Goal: Obtain resource: Download file/media

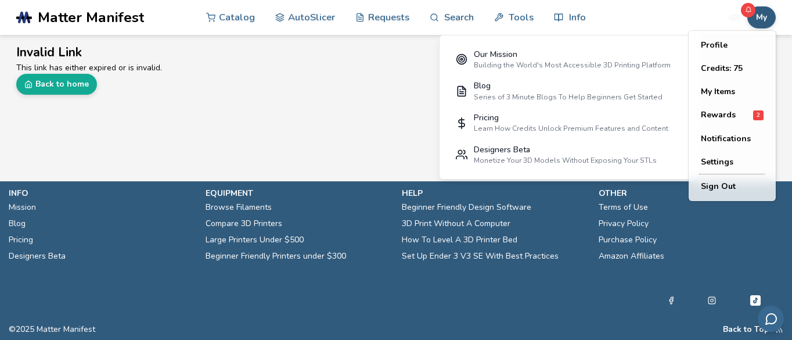
click at [764, 24] on button "My" at bounding box center [761, 17] width 28 height 22
click at [721, 114] on span "Rewards" at bounding box center [718, 114] width 35 height 9
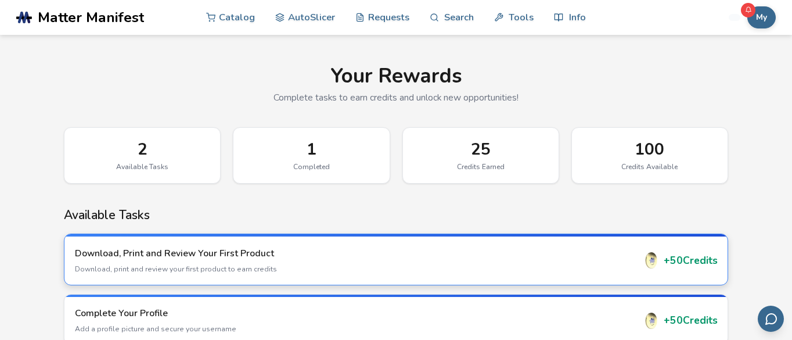
click at [670, 260] on div "+ 50 Credits" at bounding box center [681, 260] width 74 height 16
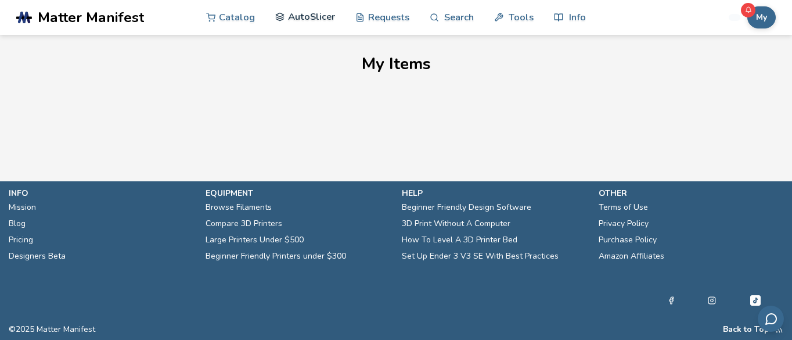
click at [317, 16] on link "AutoSlicer" at bounding box center [305, 16] width 60 height 35
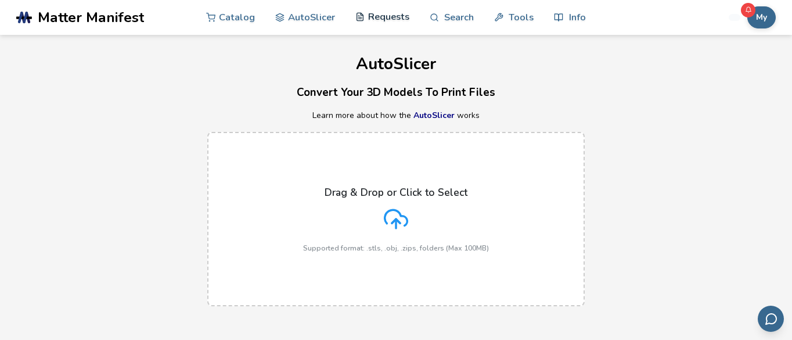
click at [373, 17] on link "Requests" at bounding box center [382, 16] width 54 height 35
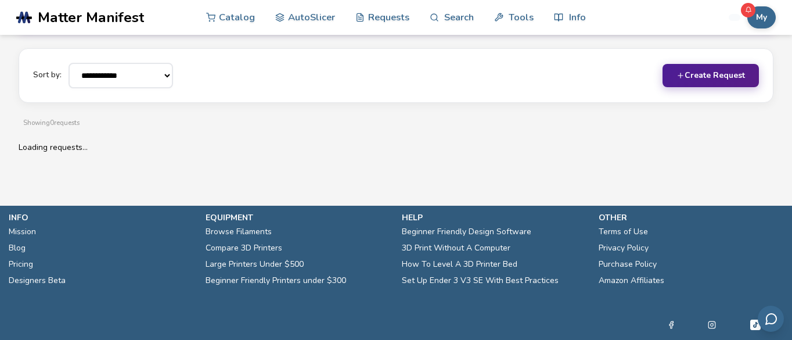
scroll to position [131, 0]
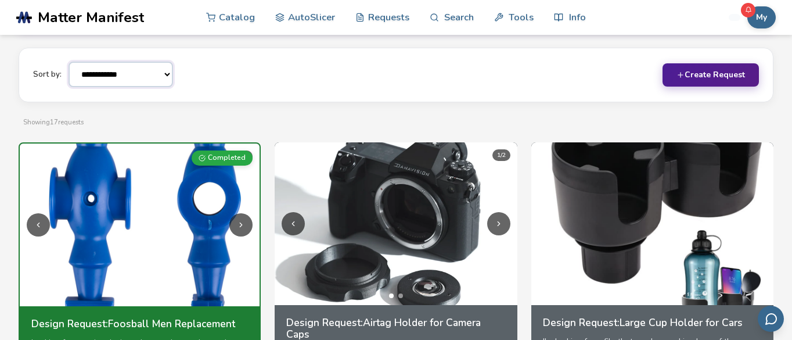
click at [164, 74] on select "**********" at bounding box center [121, 75] width 105 height 26
select select "******"
click at [69, 62] on select "**********" at bounding box center [121, 75] width 105 height 26
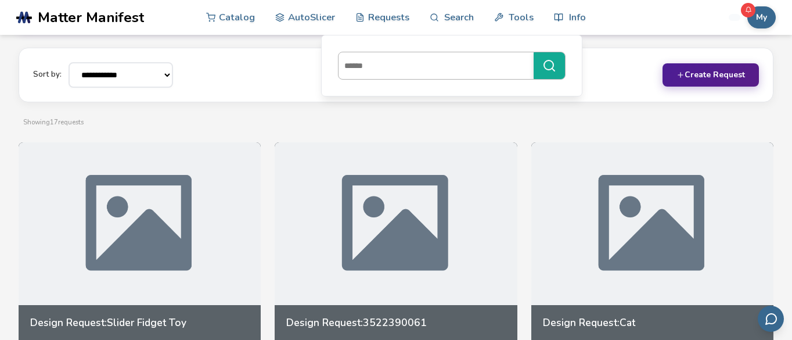
click at [432, 67] on input at bounding box center [433, 65] width 189 height 21
type input "******"
click at [534, 52] on button "******" at bounding box center [549, 65] width 31 height 27
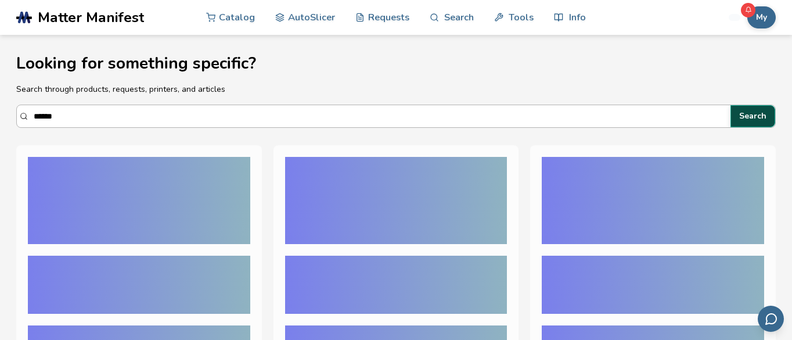
click at [756, 116] on button "Search" at bounding box center [753, 116] width 45 height 22
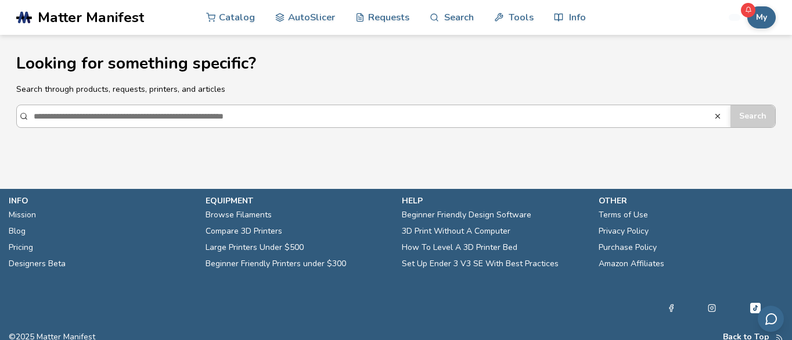
click at [199, 114] on input "******" at bounding box center [374, 116] width 680 height 21
click at [355, 119] on input "******" at bounding box center [374, 116] width 680 height 21
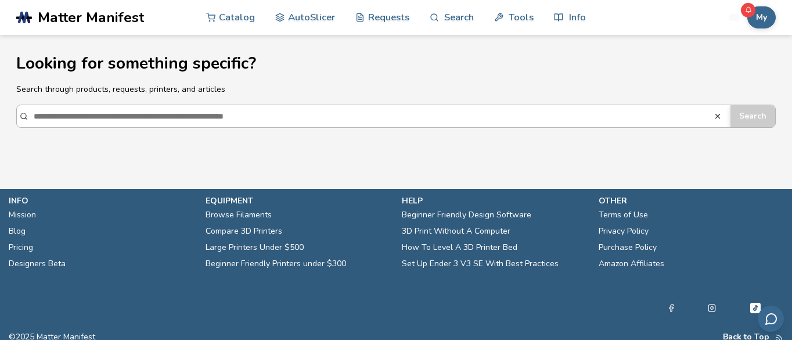
click at [355, 119] on input "******" at bounding box center [374, 116] width 680 height 21
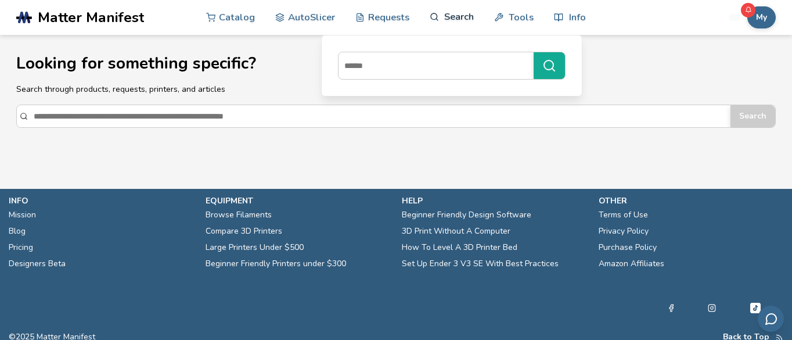
click at [450, 17] on link "Search" at bounding box center [452, 16] width 44 height 35
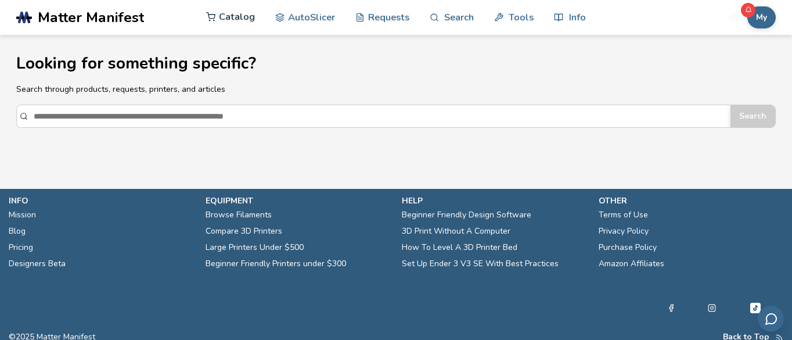
click at [239, 18] on link "Catalog" at bounding box center [230, 16] width 49 height 35
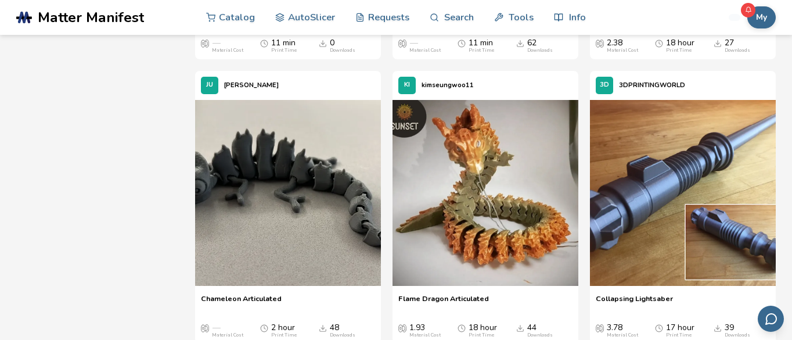
scroll to position [964, 0]
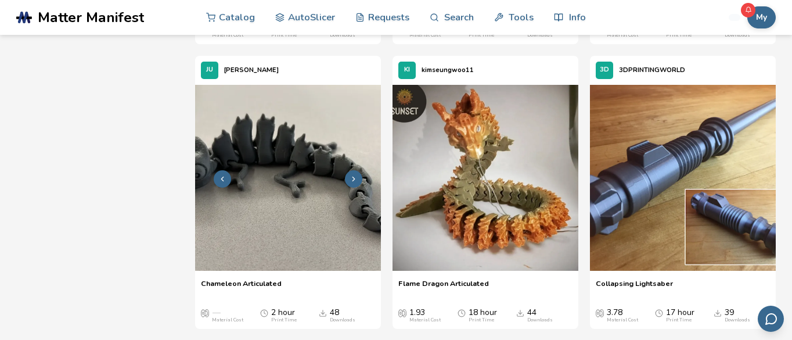
click at [261, 206] on img at bounding box center [288, 178] width 186 height 186
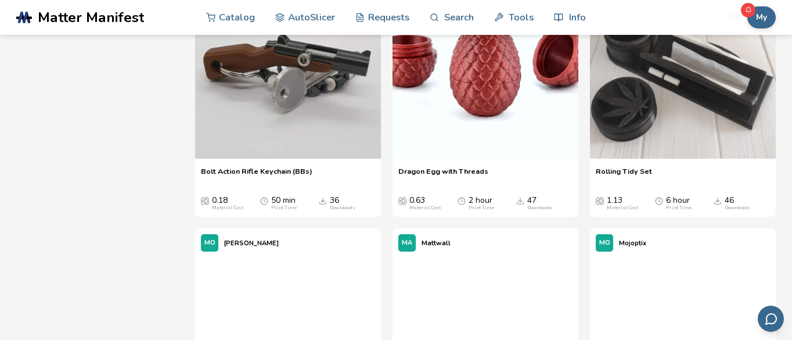
scroll to position [1920, 0]
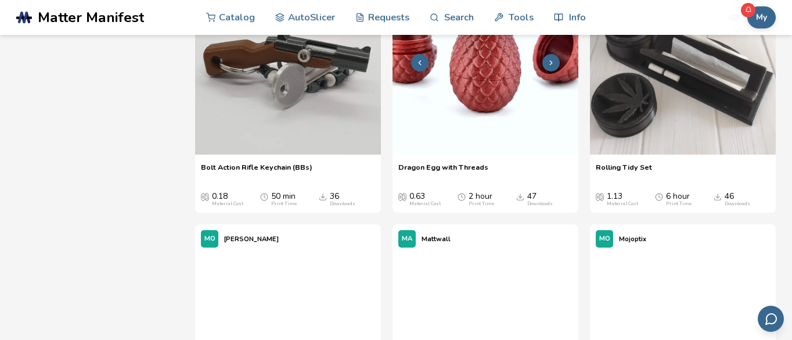
click at [473, 133] on img at bounding box center [486, 62] width 186 height 186
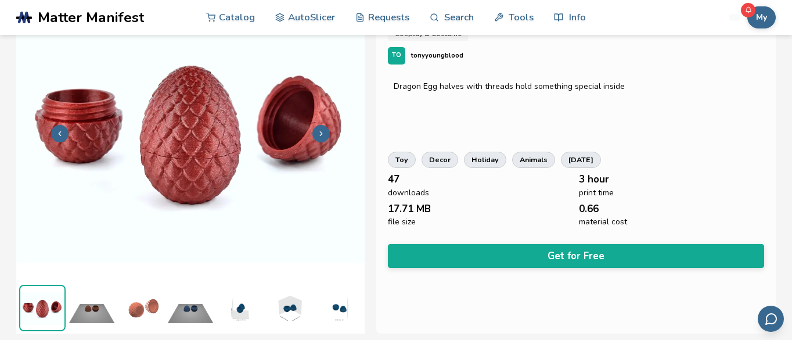
scroll to position [56, 0]
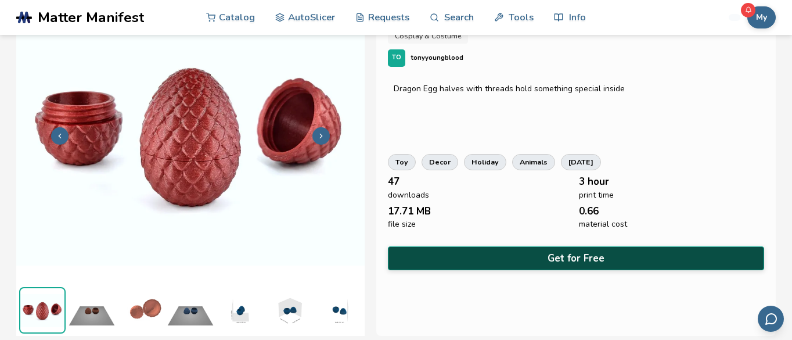
click at [536, 254] on button "Get for Free" at bounding box center [576, 258] width 376 height 24
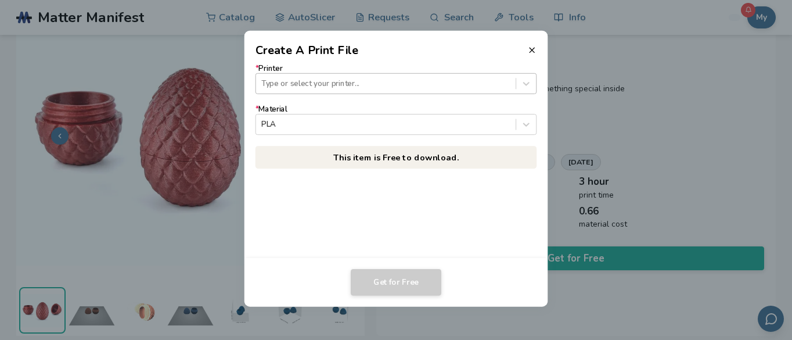
click at [313, 83] on div at bounding box center [385, 83] width 249 height 11
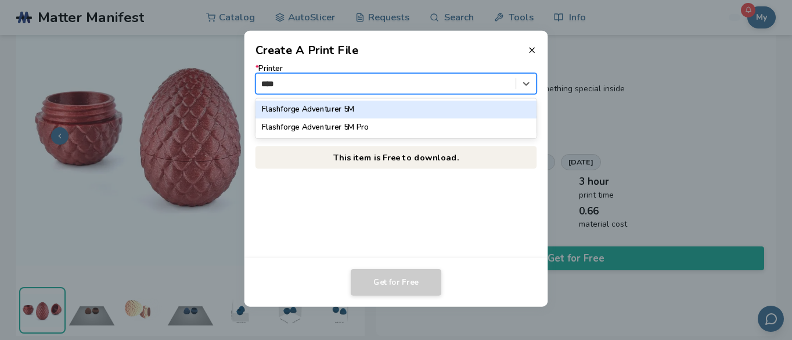
type input "*****"
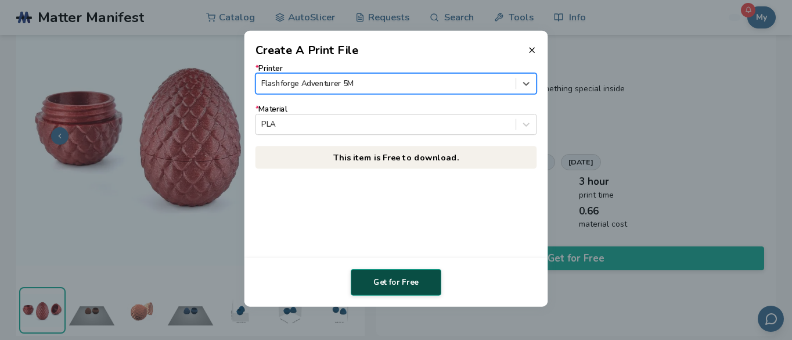
click at [398, 282] on button "Get for Free" at bounding box center [396, 282] width 91 height 27
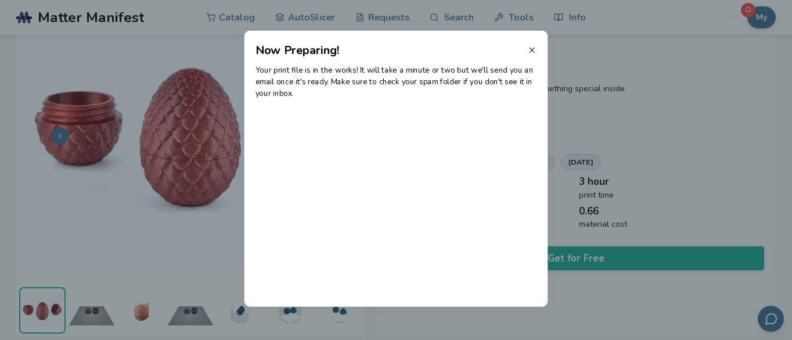
click at [533, 51] on line at bounding box center [532, 50] width 5 height 5
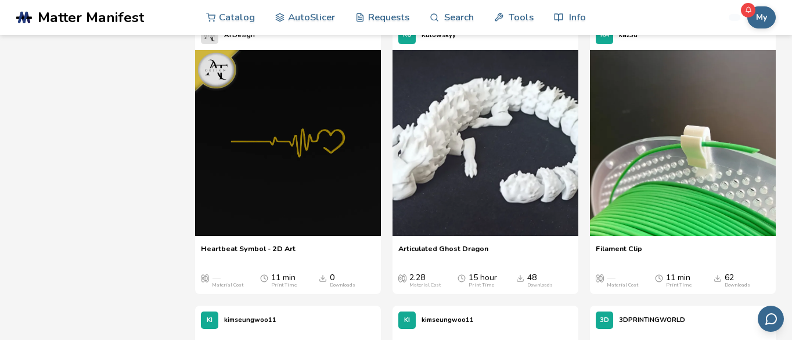
scroll to position [804, 0]
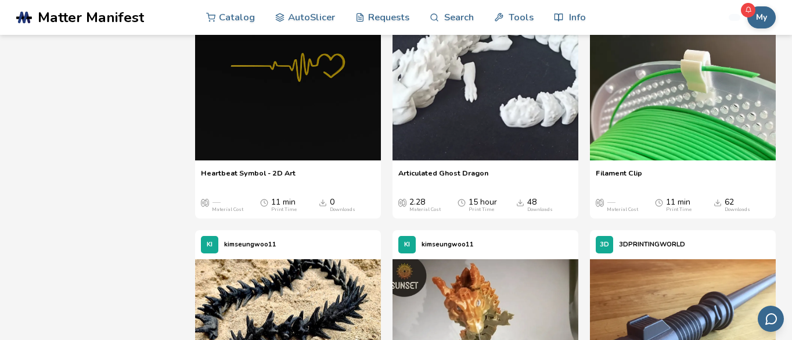
click at [465, 173] on span "Articulated Ghost Dragon" at bounding box center [443, 176] width 90 height 17
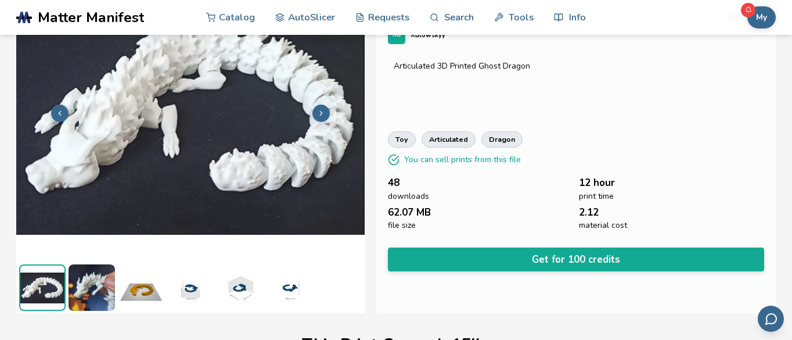
scroll to position [105, 0]
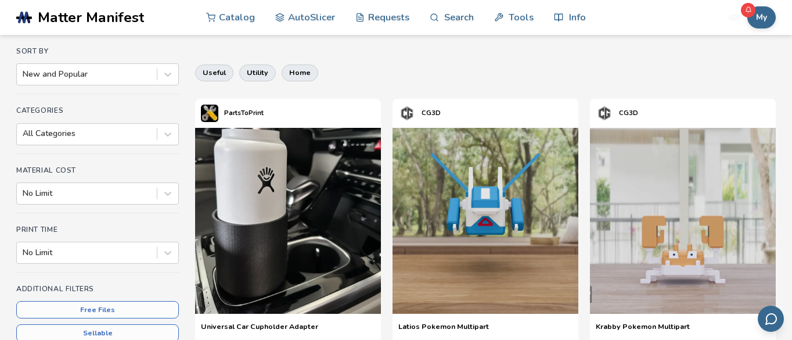
scroll to position [118, 0]
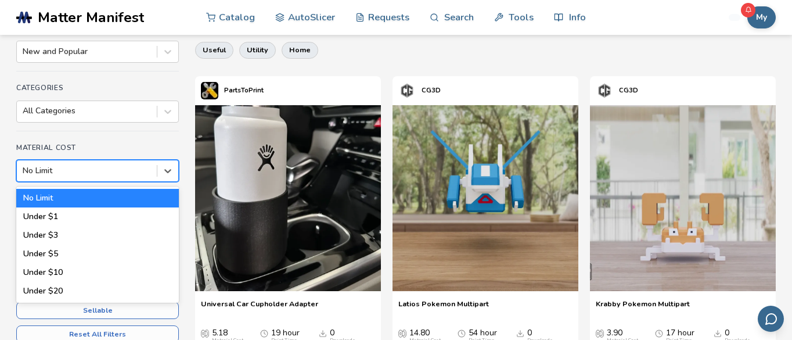
click at [118, 170] on div at bounding box center [87, 171] width 128 height 12
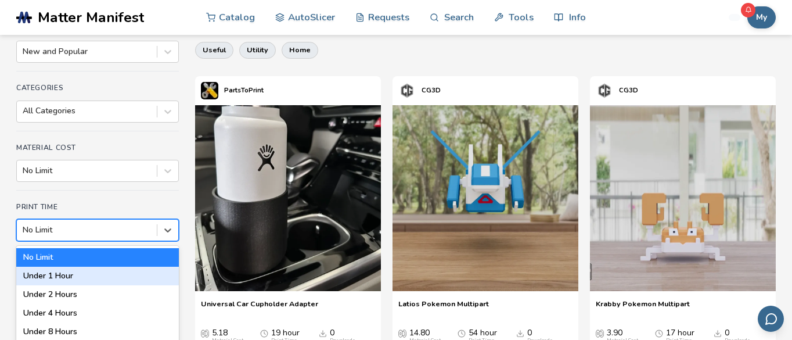
scroll to position [163, 0]
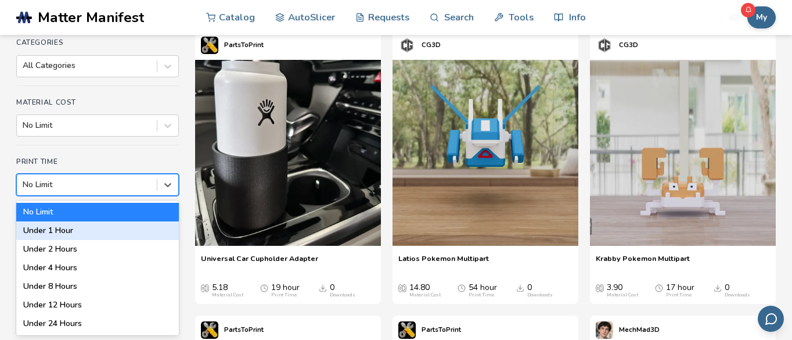
click at [135, 196] on div "Under 1 Hour, 2 of 7. 7 results available. Use Up and Down to choose options, p…" at bounding box center [97, 185] width 163 height 22
click at [167, 182] on icon at bounding box center [168, 185] width 12 height 12
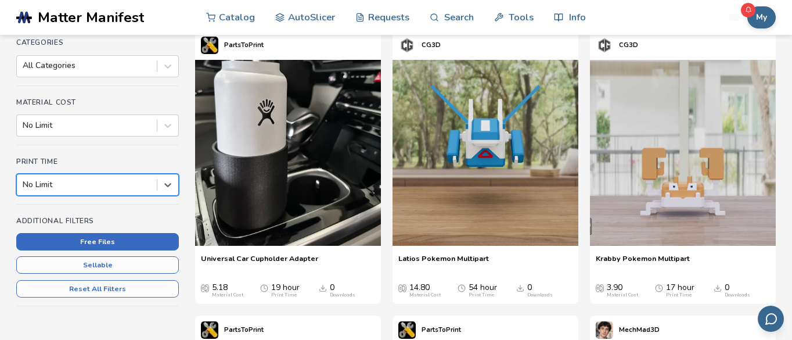
click at [122, 243] on button "Free Files" at bounding box center [97, 241] width 163 height 17
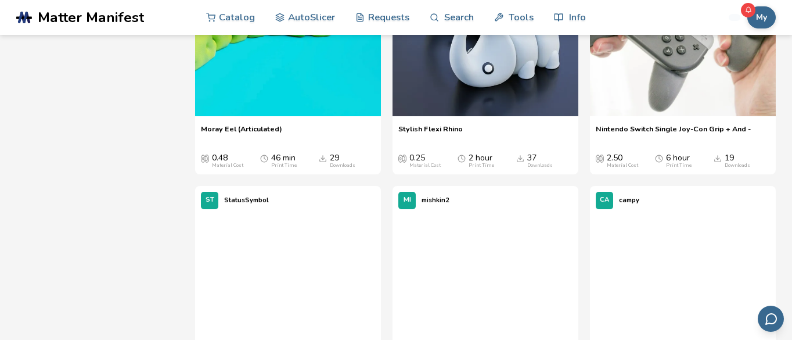
scroll to position [2472, 0]
click at [275, 116] on img at bounding box center [288, 23] width 186 height 186
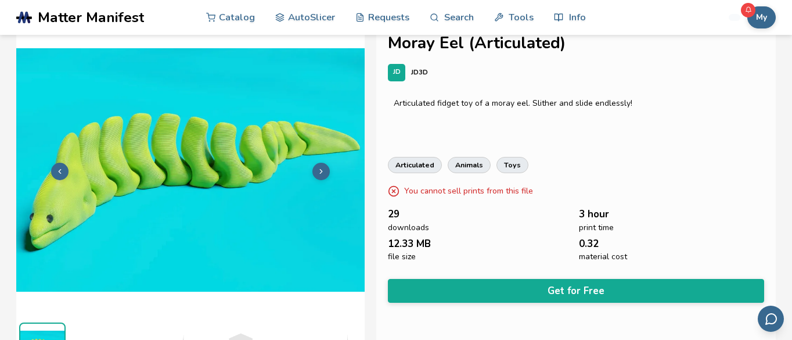
scroll to position [20, 0]
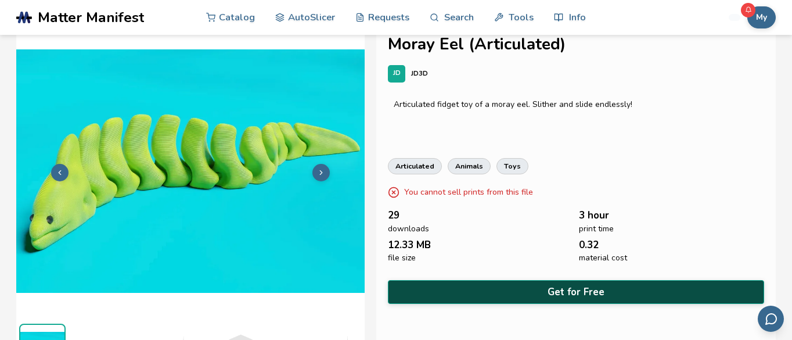
click at [511, 290] on button "Get for Free" at bounding box center [576, 292] width 376 height 24
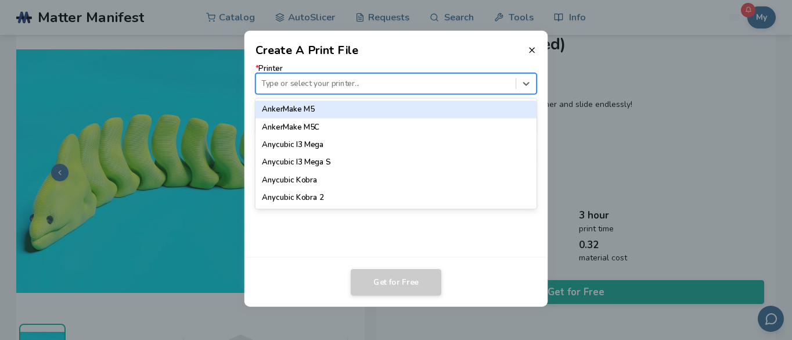
click at [337, 85] on div at bounding box center [385, 83] width 249 height 11
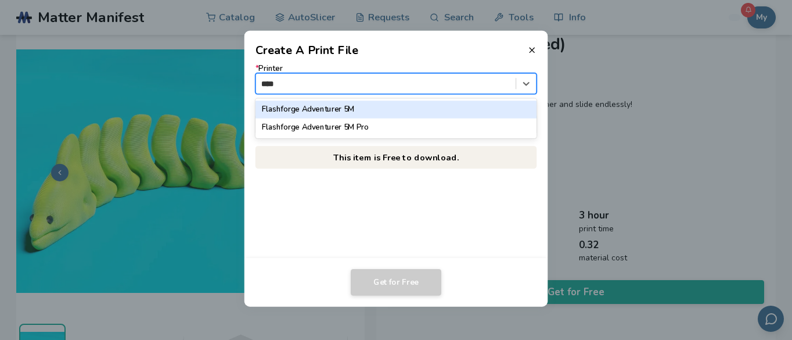
type input "*****"
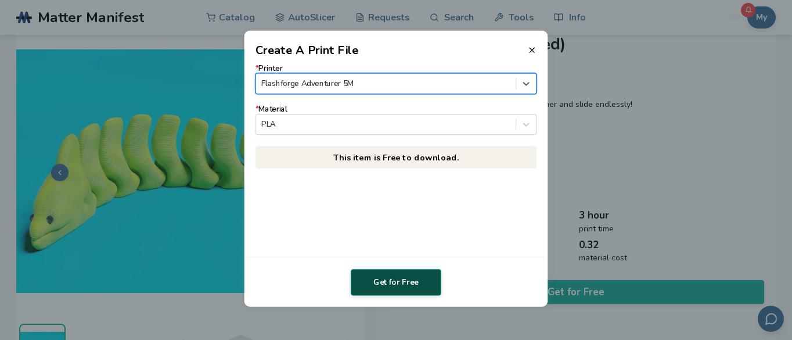
click at [394, 284] on button "Get for Free" at bounding box center [396, 282] width 91 height 27
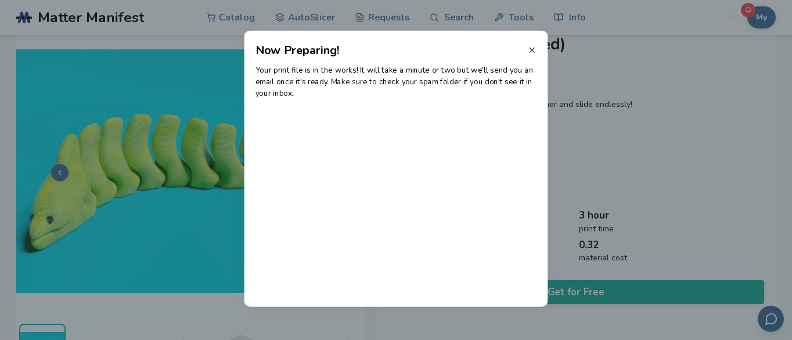
click at [532, 49] on line at bounding box center [532, 50] width 5 height 5
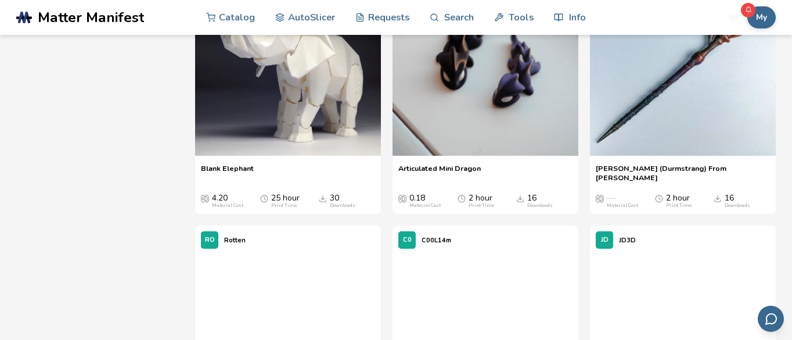
scroll to position [3614, 0]
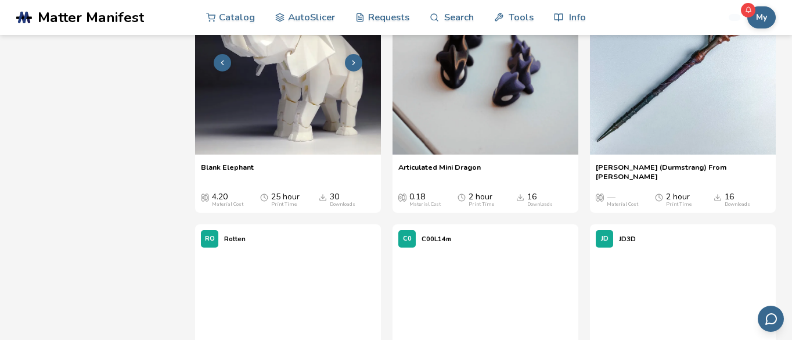
click at [301, 120] on img at bounding box center [288, 62] width 186 height 186
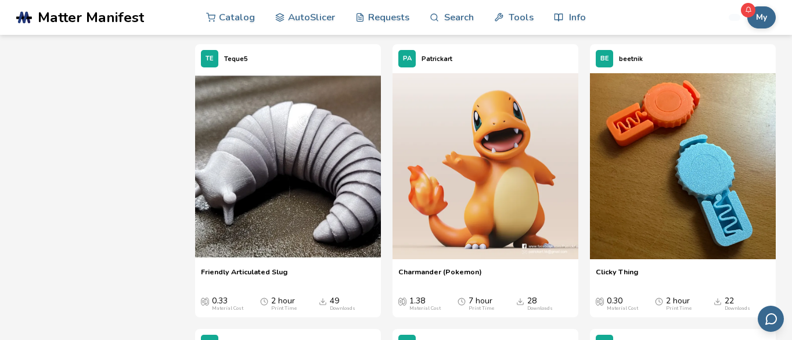
scroll to position [1274, 0]
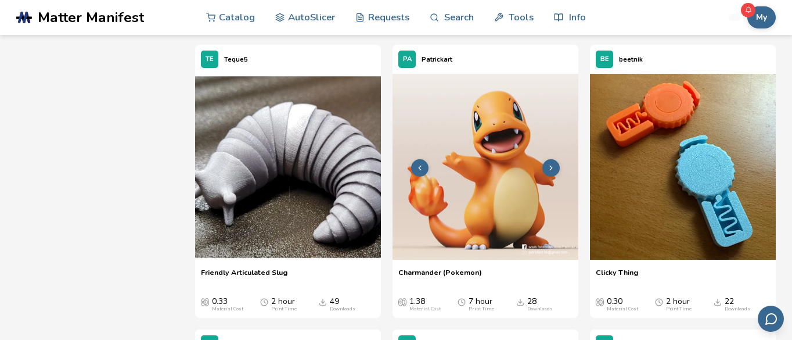
click at [504, 138] on img at bounding box center [486, 167] width 186 height 186
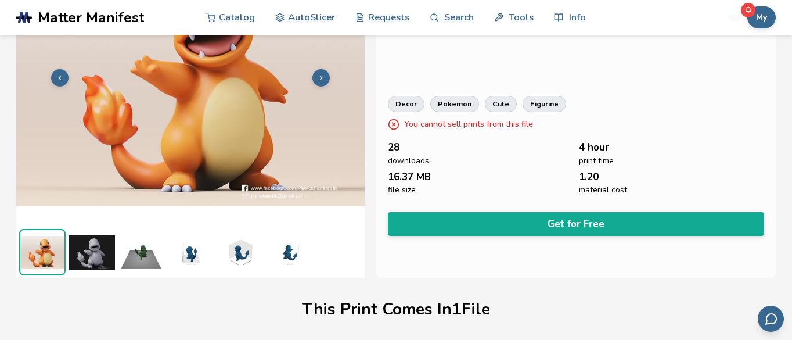
scroll to position [121, 0]
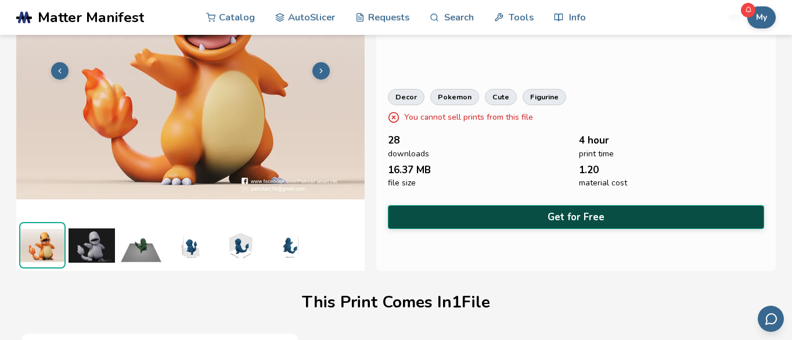
click at [481, 209] on button "Get for Free" at bounding box center [576, 217] width 376 height 24
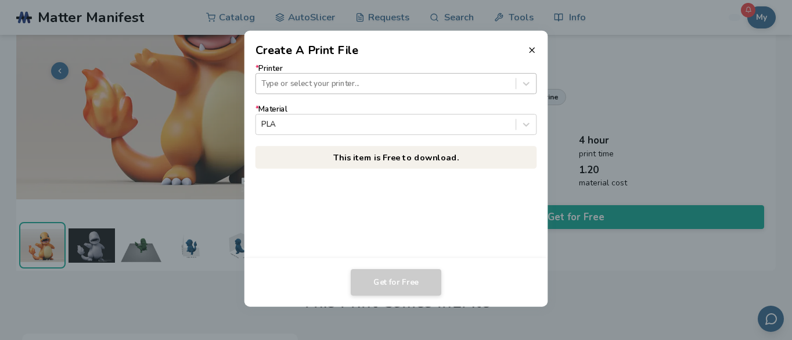
click at [342, 89] on div "Type or select your printer..." at bounding box center [386, 84] width 260 height 16
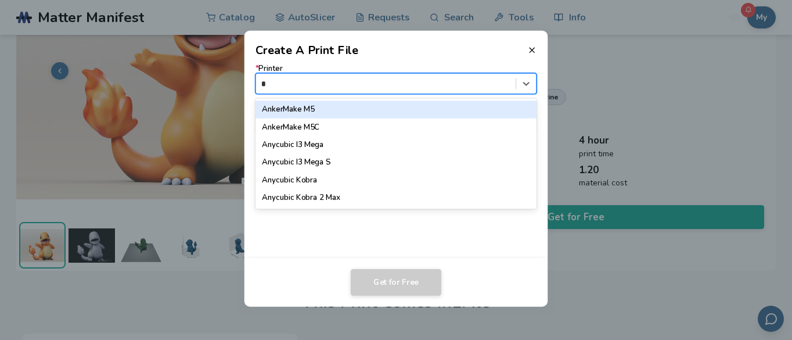
type input "**"
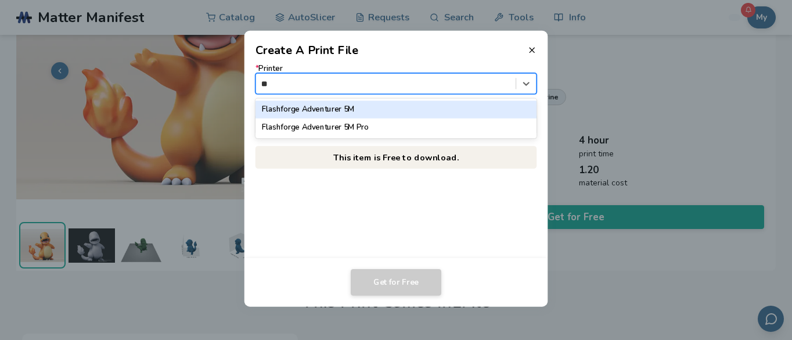
click at [345, 109] on div "Flashforge Adventurer 5M" at bounding box center [396, 108] width 281 height 17
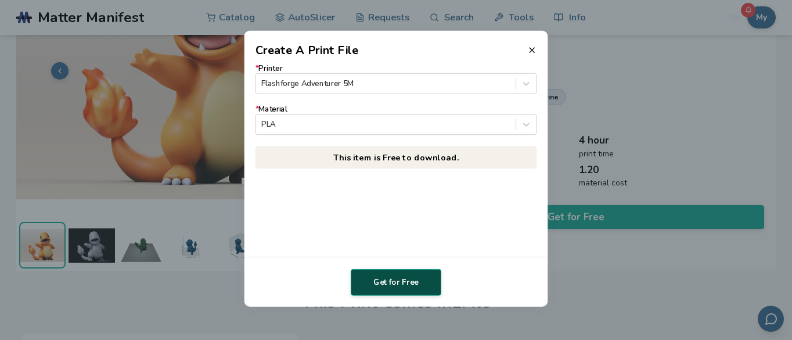
click at [399, 286] on button "Get for Free" at bounding box center [396, 282] width 91 height 27
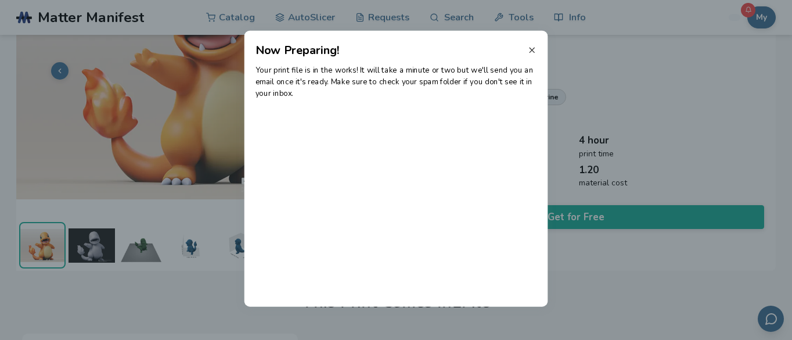
click at [534, 49] on icon at bounding box center [531, 49] width 9 height 9
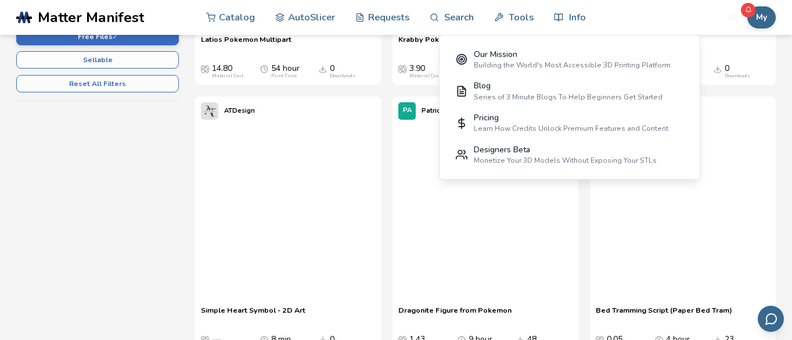
scroll to position [476, 0]
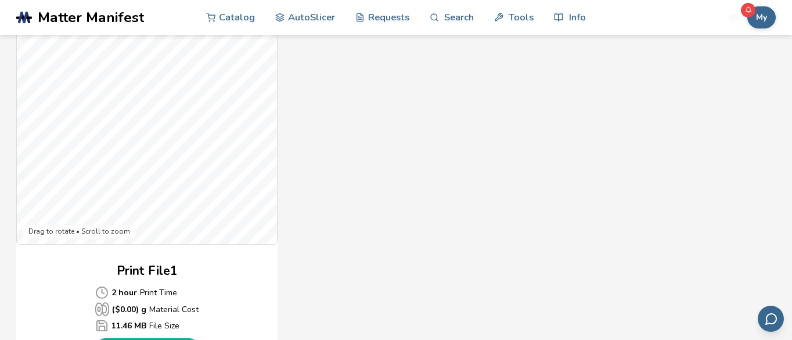
scroll to position [422, 0]
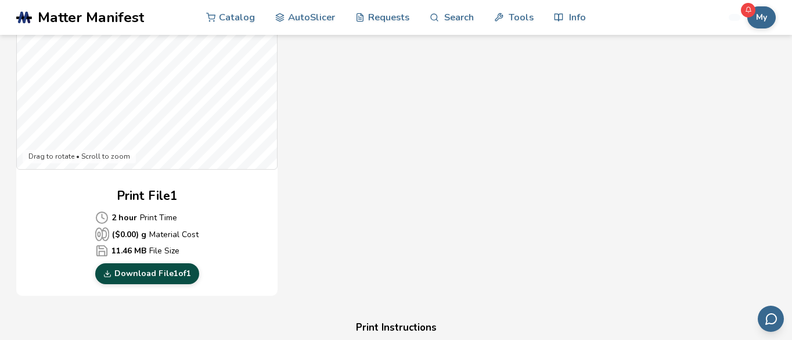
click at [164, 273] on link "Download File 1 of 1" at bounding box center [147, 273] width 104 height 21
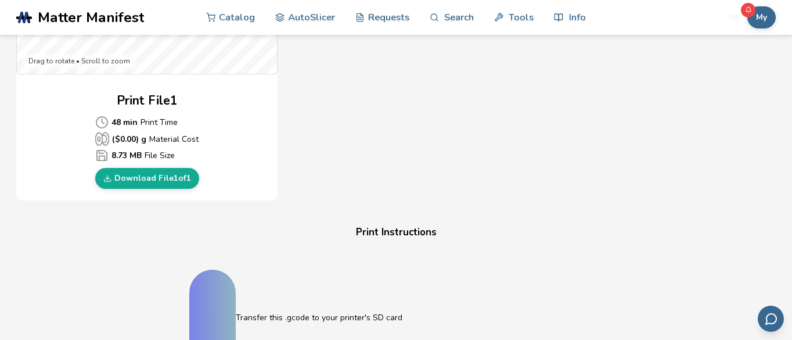
scroll to position [559, 0]
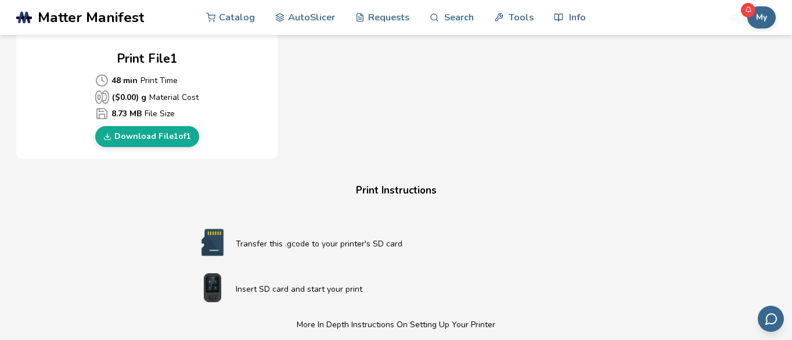
drag, startPoint x: 364, startPoint y: 129, endPoint x: 454, endPoint y: 129, distance: 90.0
click at [184, 134] on link "Download File 1 of 1" at bounding box center [147, 136] width 104 height 21
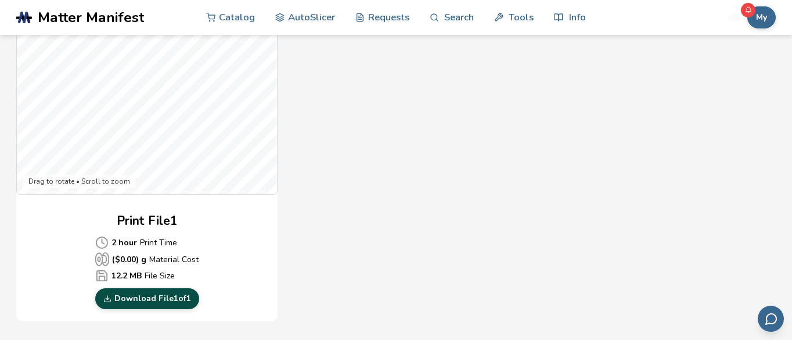
click at [181, 298] on link "Download File 1 of 1" at bounding box center [147, 298] width 104 height 21
